Goal: Task Accomplishment & Management: Use online tool/utility

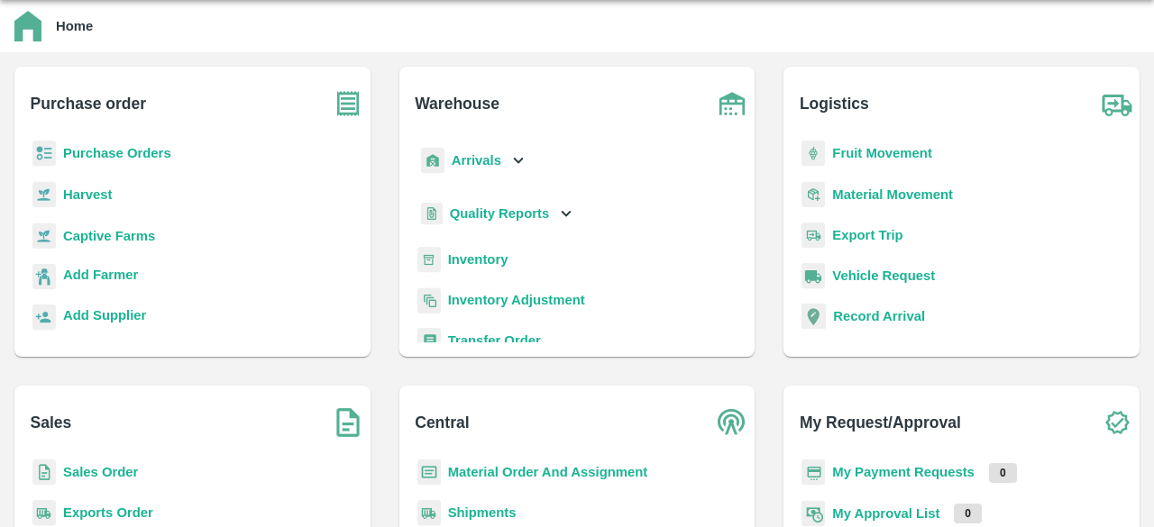
scroll to position [41, 0]
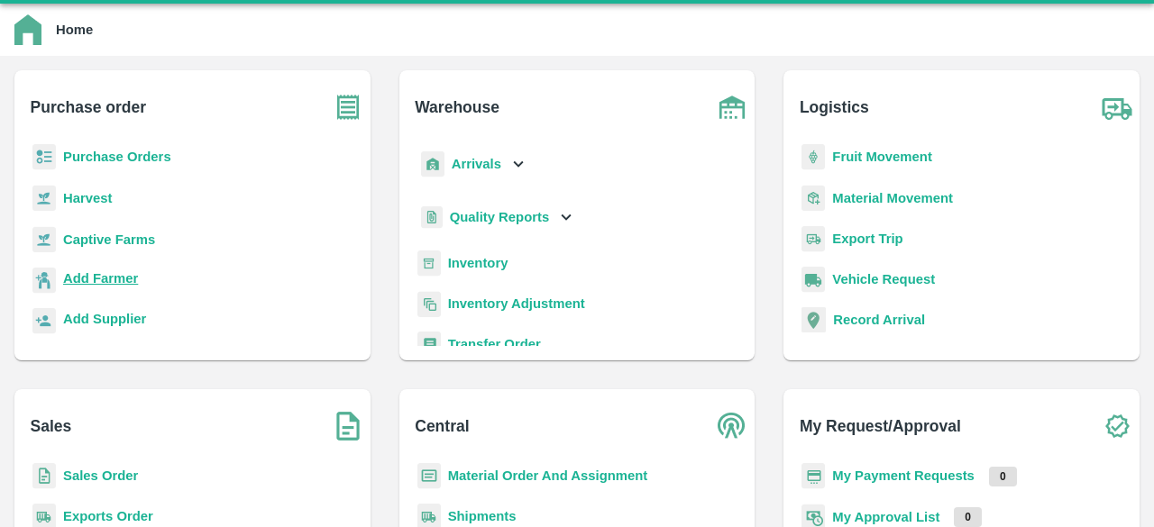
click at [125, 283] on b "Add Farmer" at bounding box center [100, 278] width 75 height 14
